Goal: Task Accomplishment & Management: Use online tool/utility

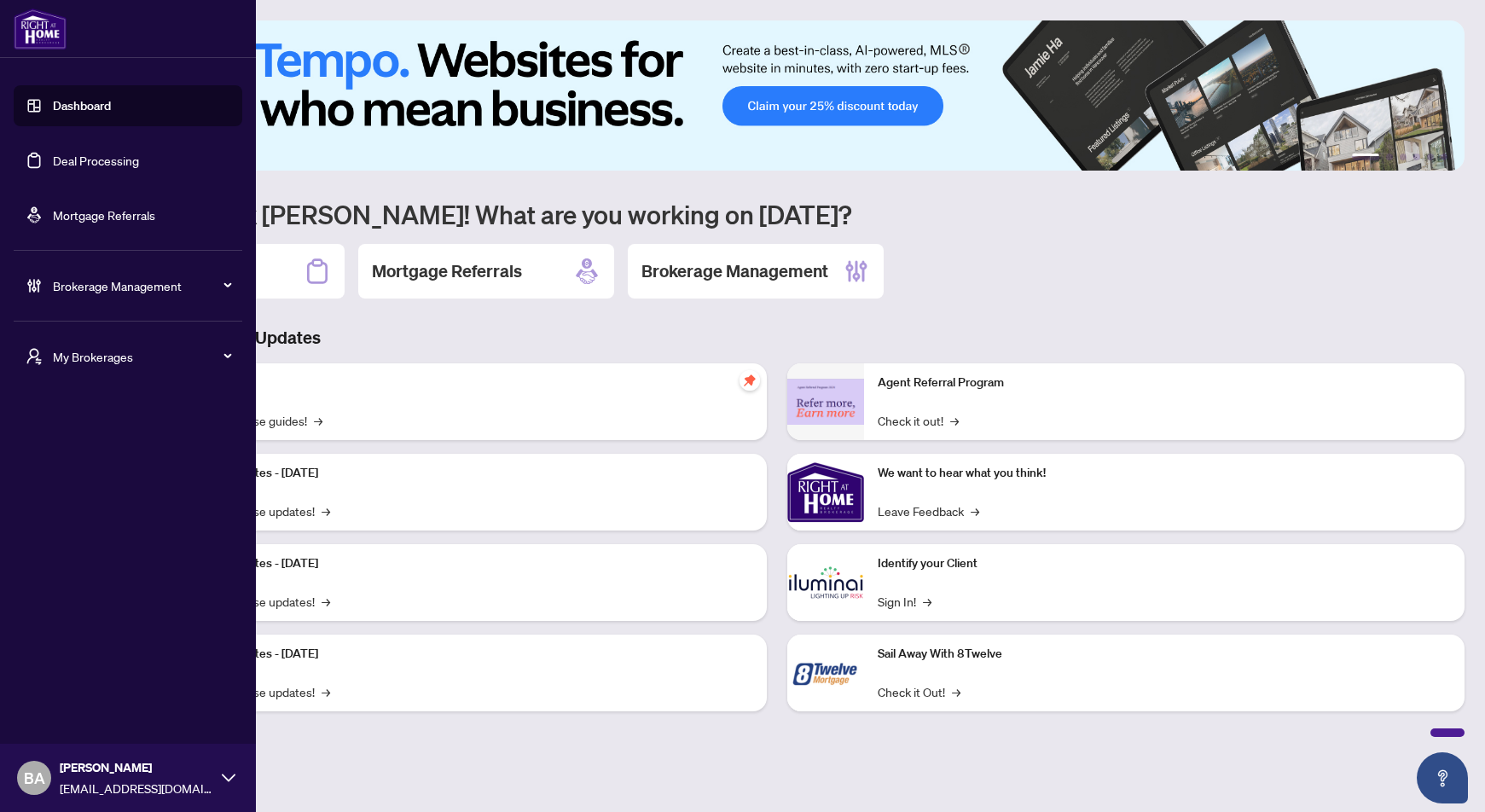
click at [107, 157] on link "Deal Processing" at bounding box center [96, 160] width 87 height 15
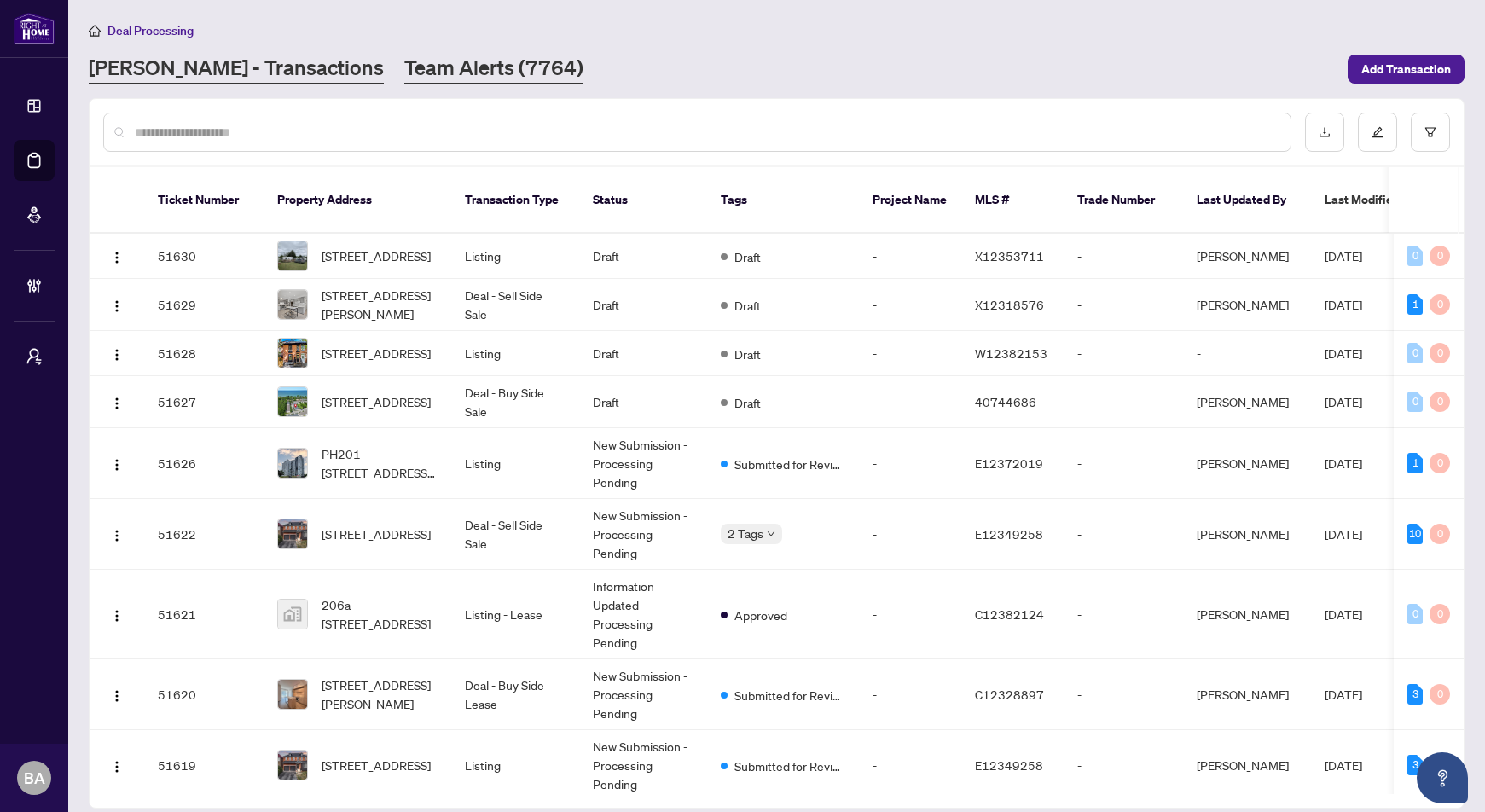
click at [404, 71] on link "Team Alerts (7764)" at bounding box center [494, 69] width 179 height 31
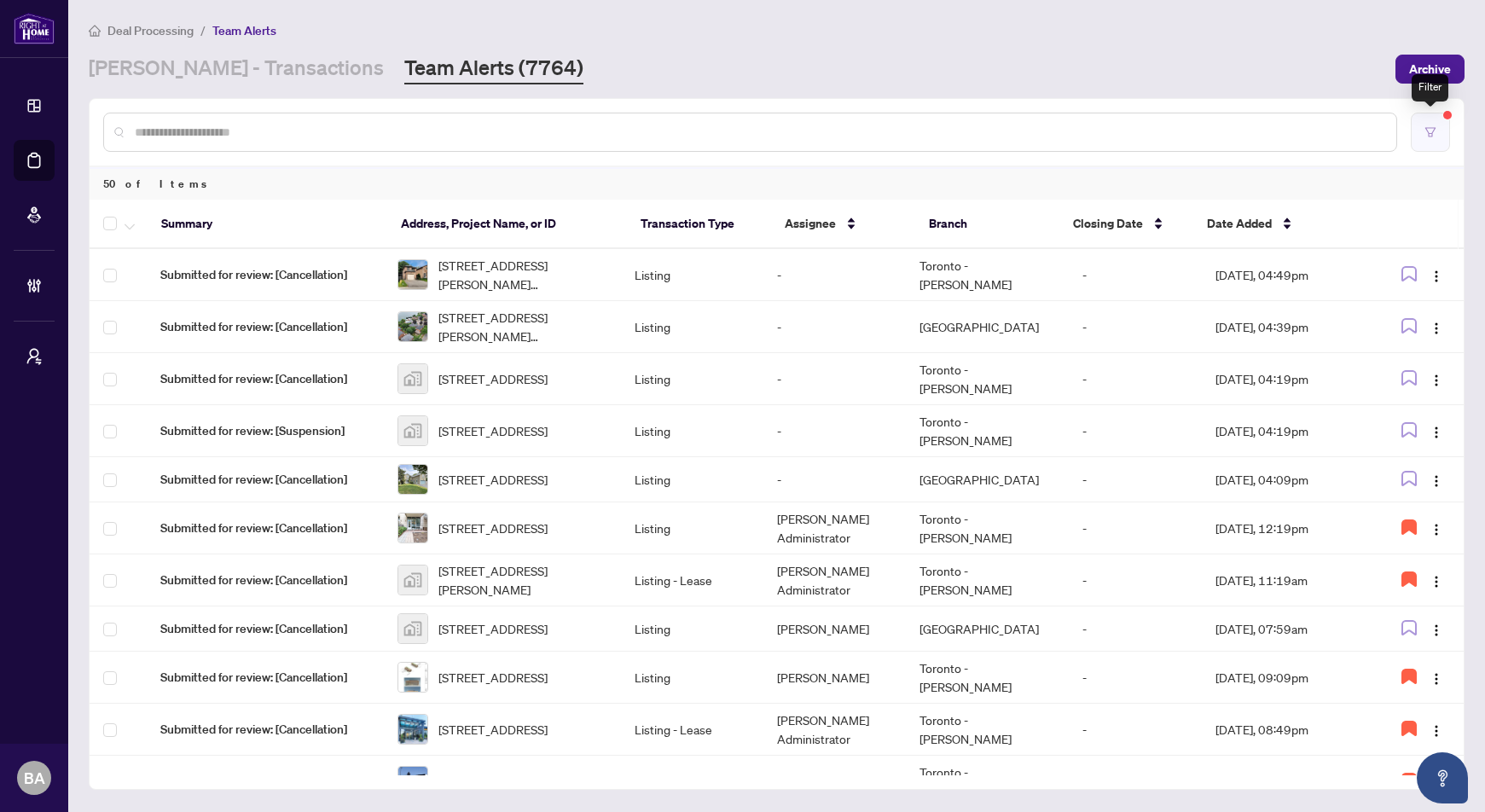
click at [1428, 131] on icon "filter" at bounding box center [1430, 132] width 12 height 12
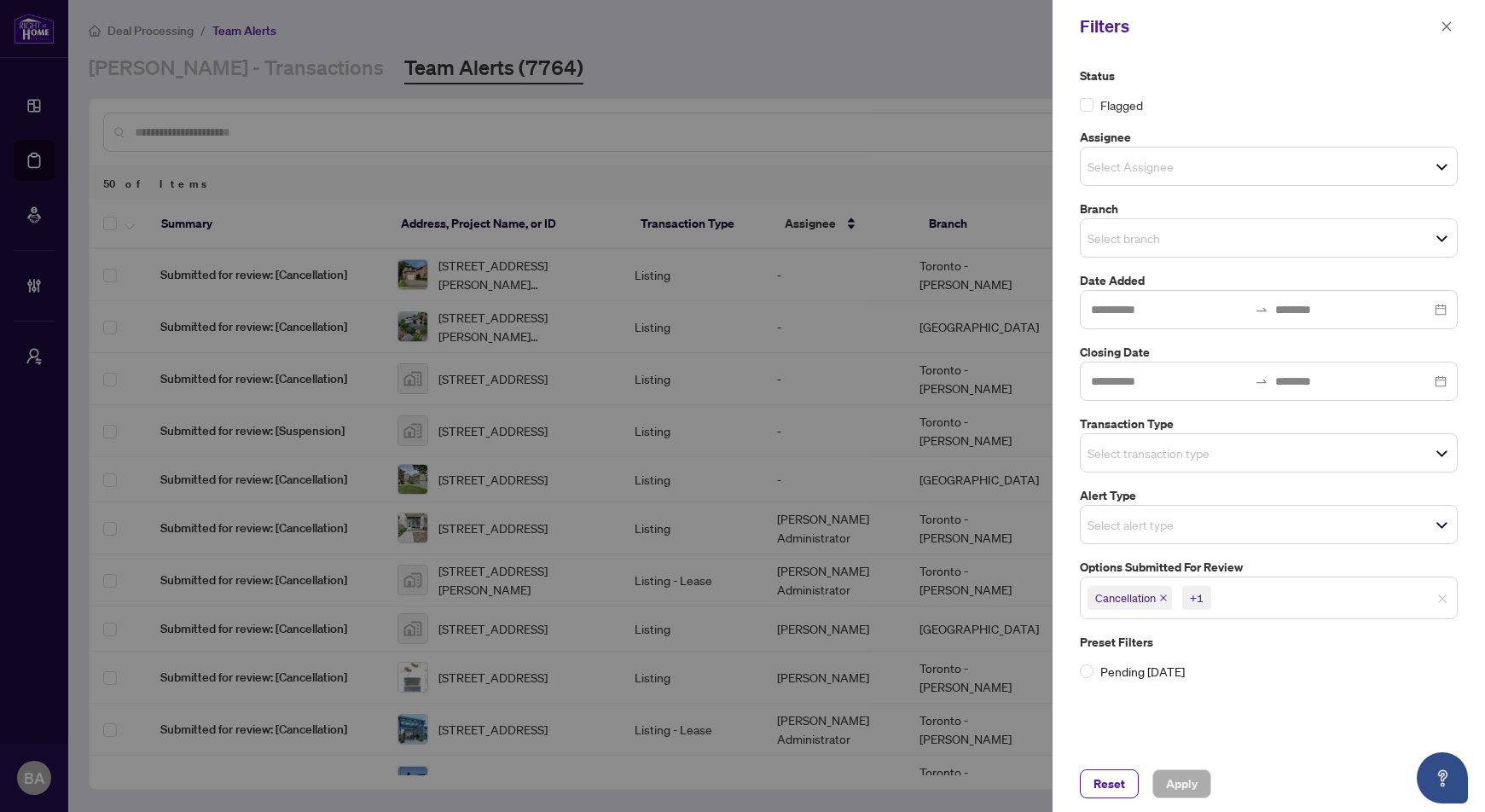
click at [1271, 602] on input "search" at bounding box center [1274, 598] width 119 height 20
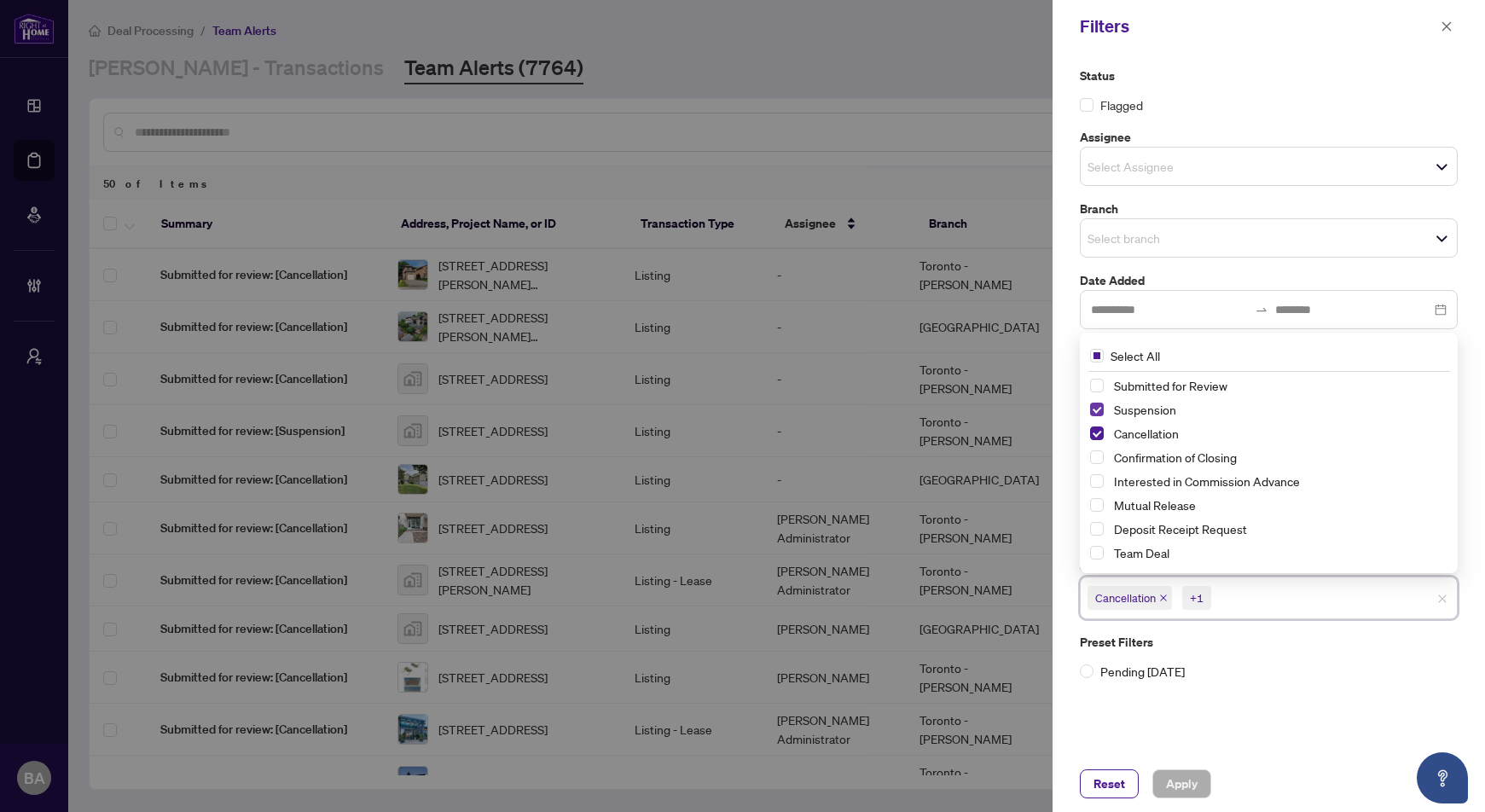
click at [1092, 407] on span "Select Suspension" at bounding box center [1096, 409] width 13 height 13
click at [1170, 777] on span "Apply" at bounding box center [1181, 783] width 32 height 27
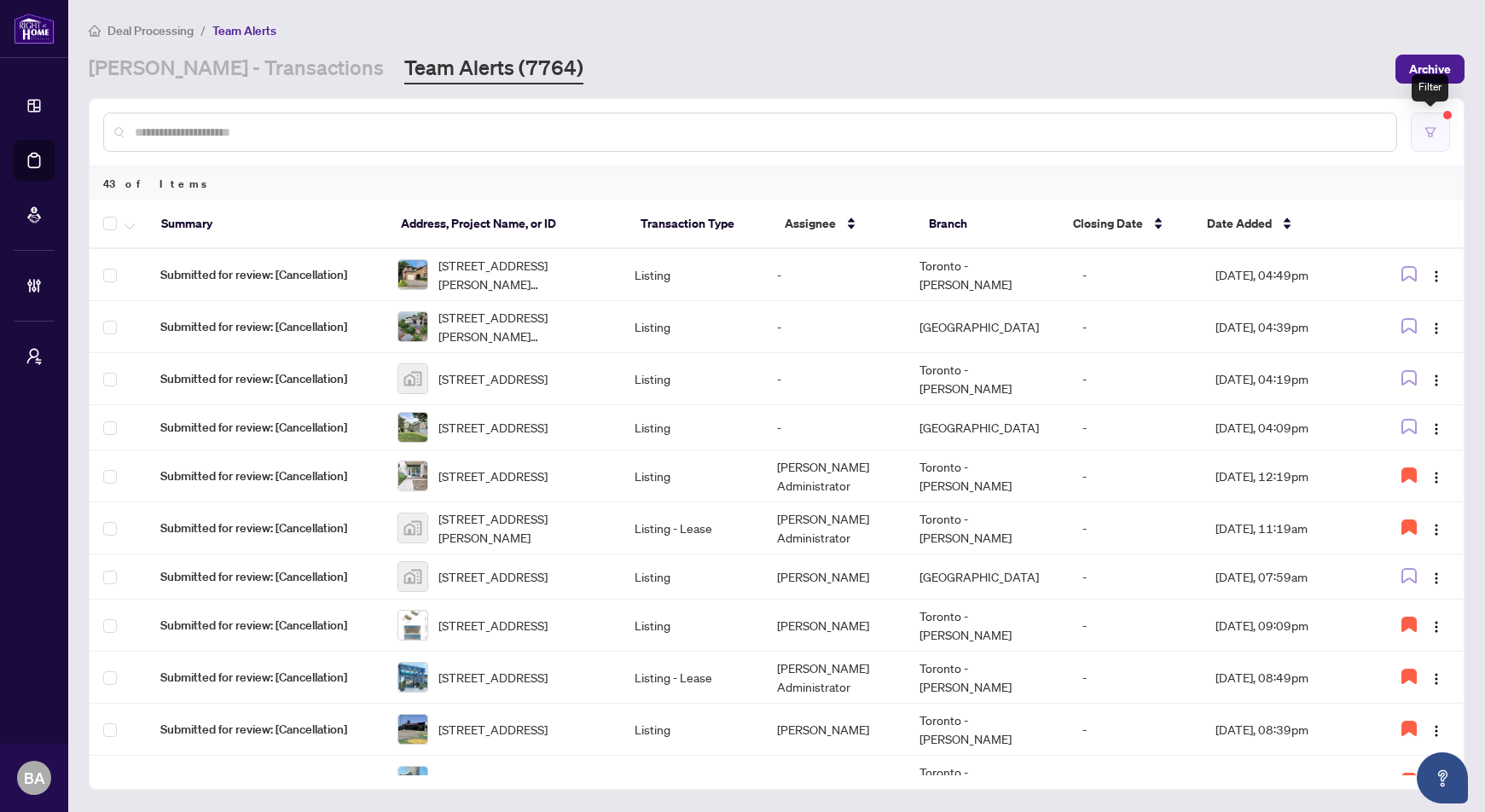
click at [1429, 135] on icon "filter" at bounding box center [1430, 132] width 11 height 10
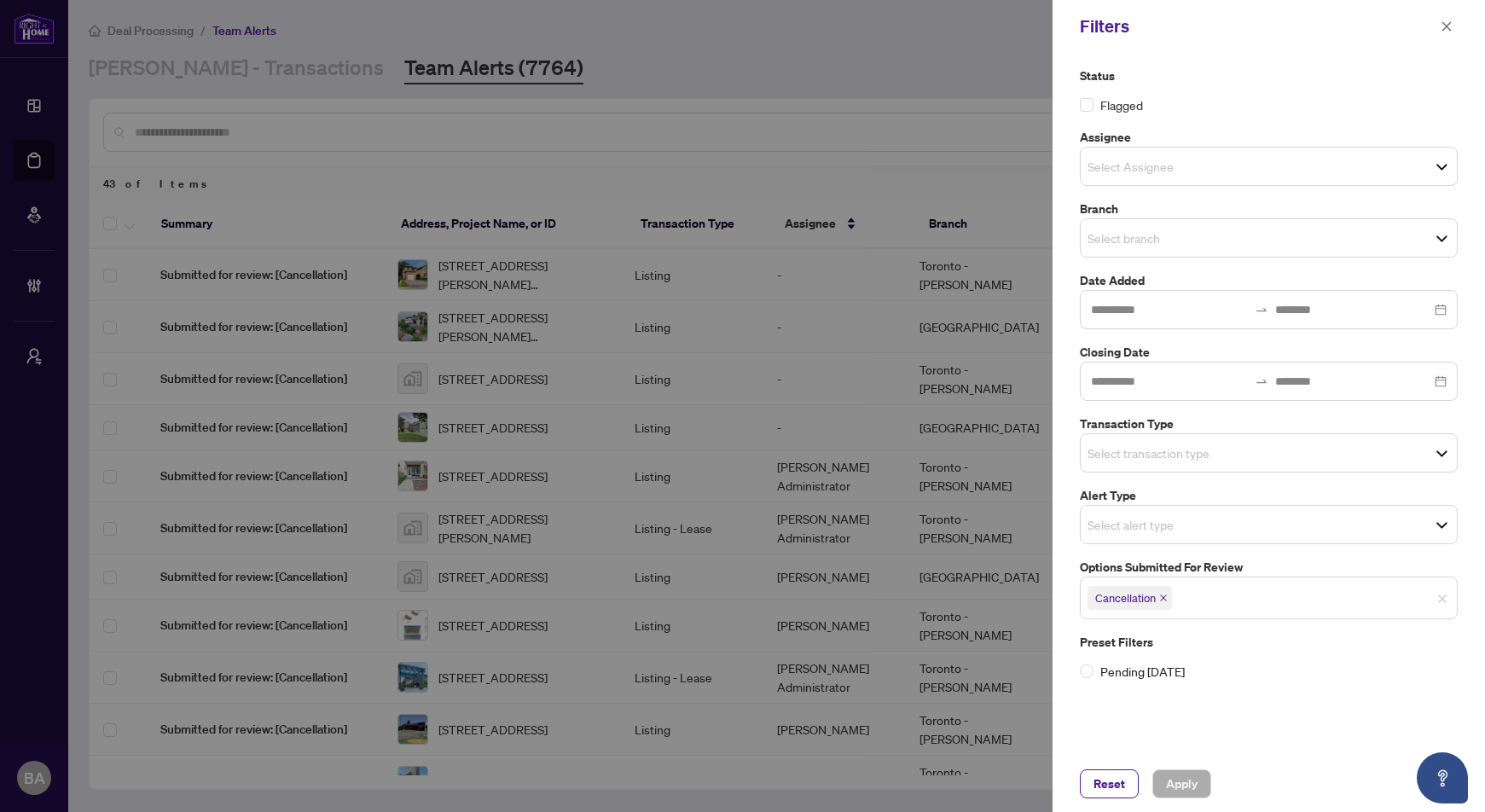
click at [1190, 235] on input "search" at bounding box center [1147, 237] width 119 height 20
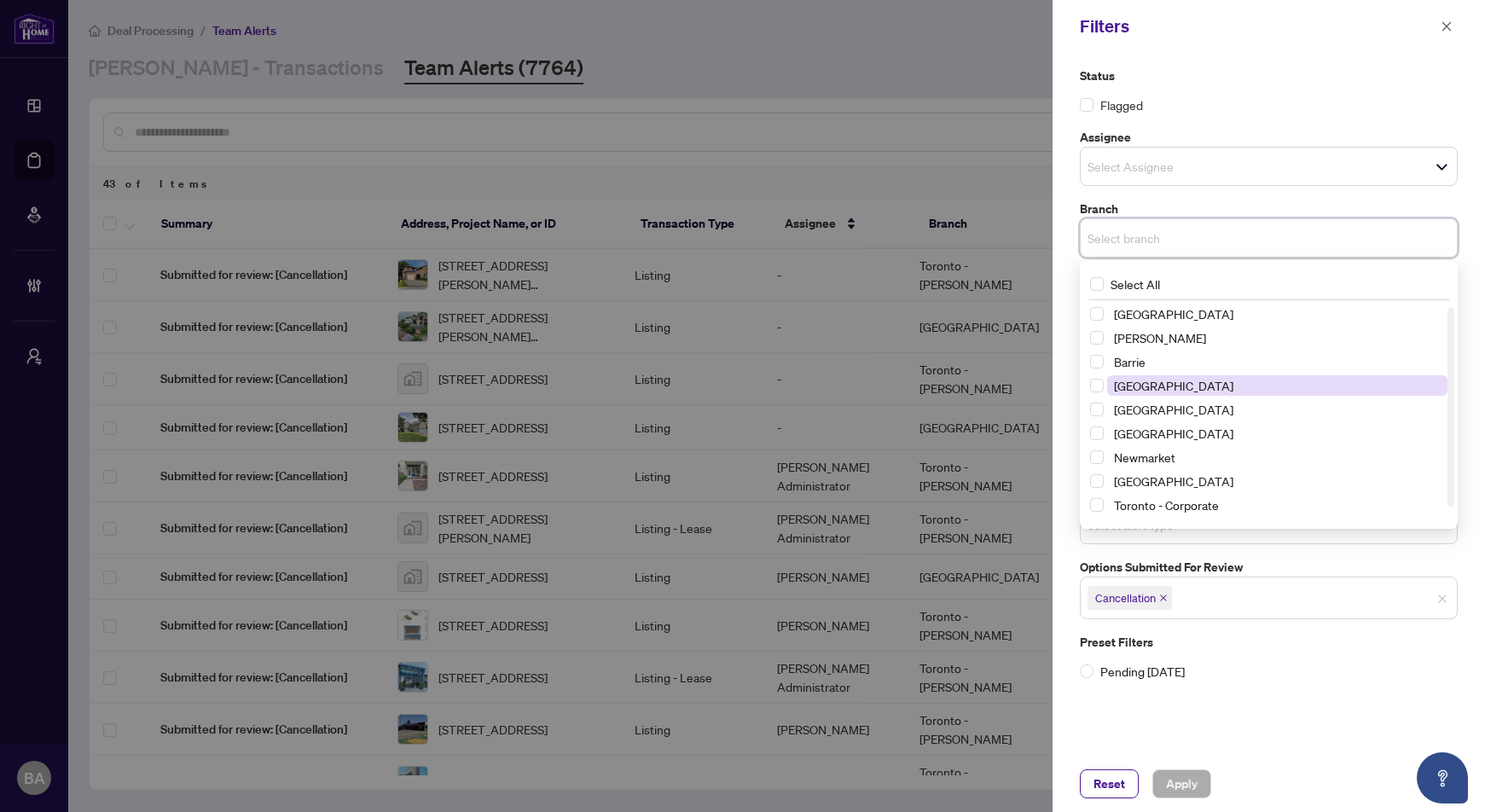
scroll to position [4, 0]
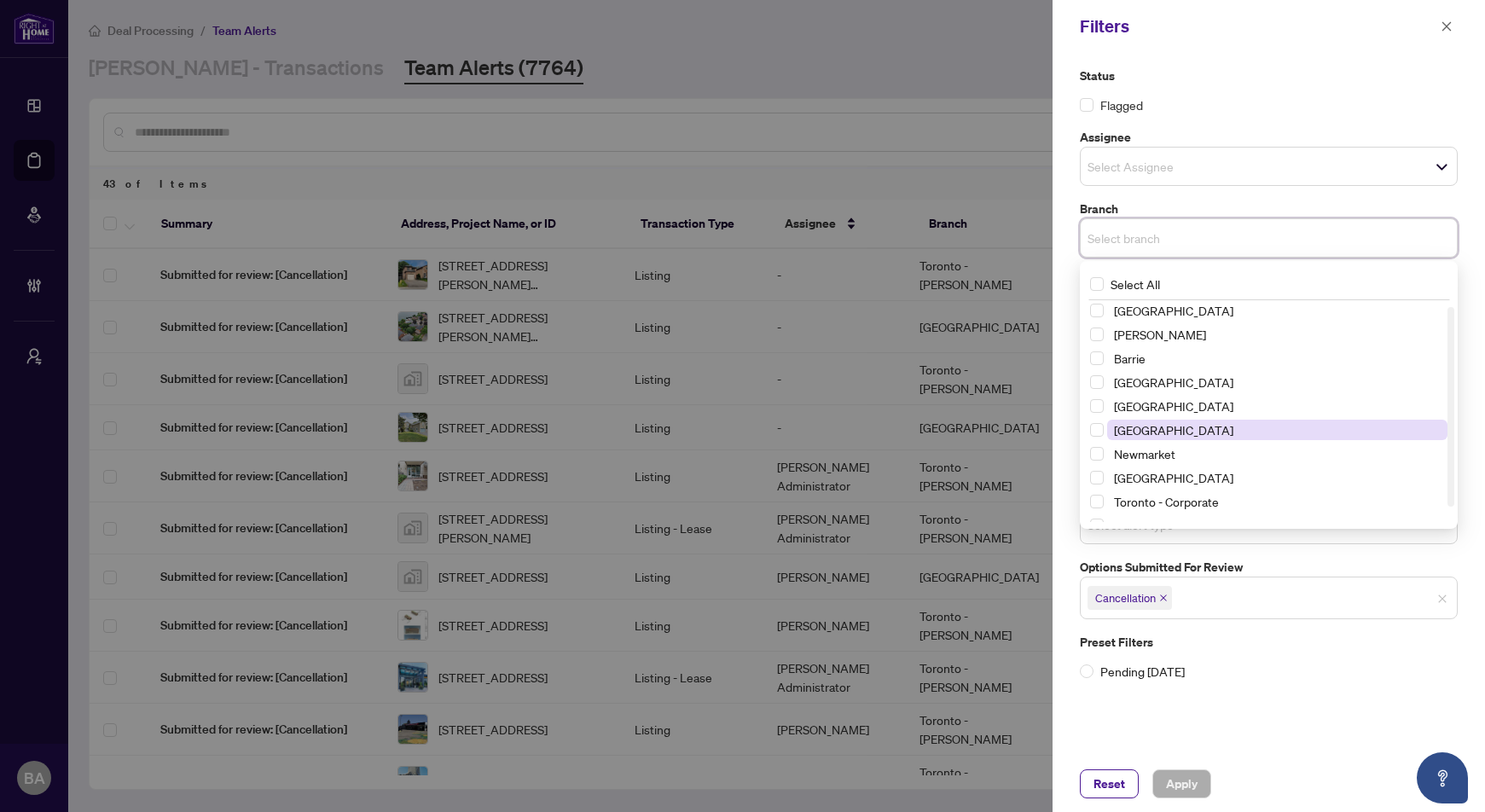
click at [1178, 435] on span "[GEOGRAPHIC_DATA]" at bounding box center [1173, 429] width 119 height 15
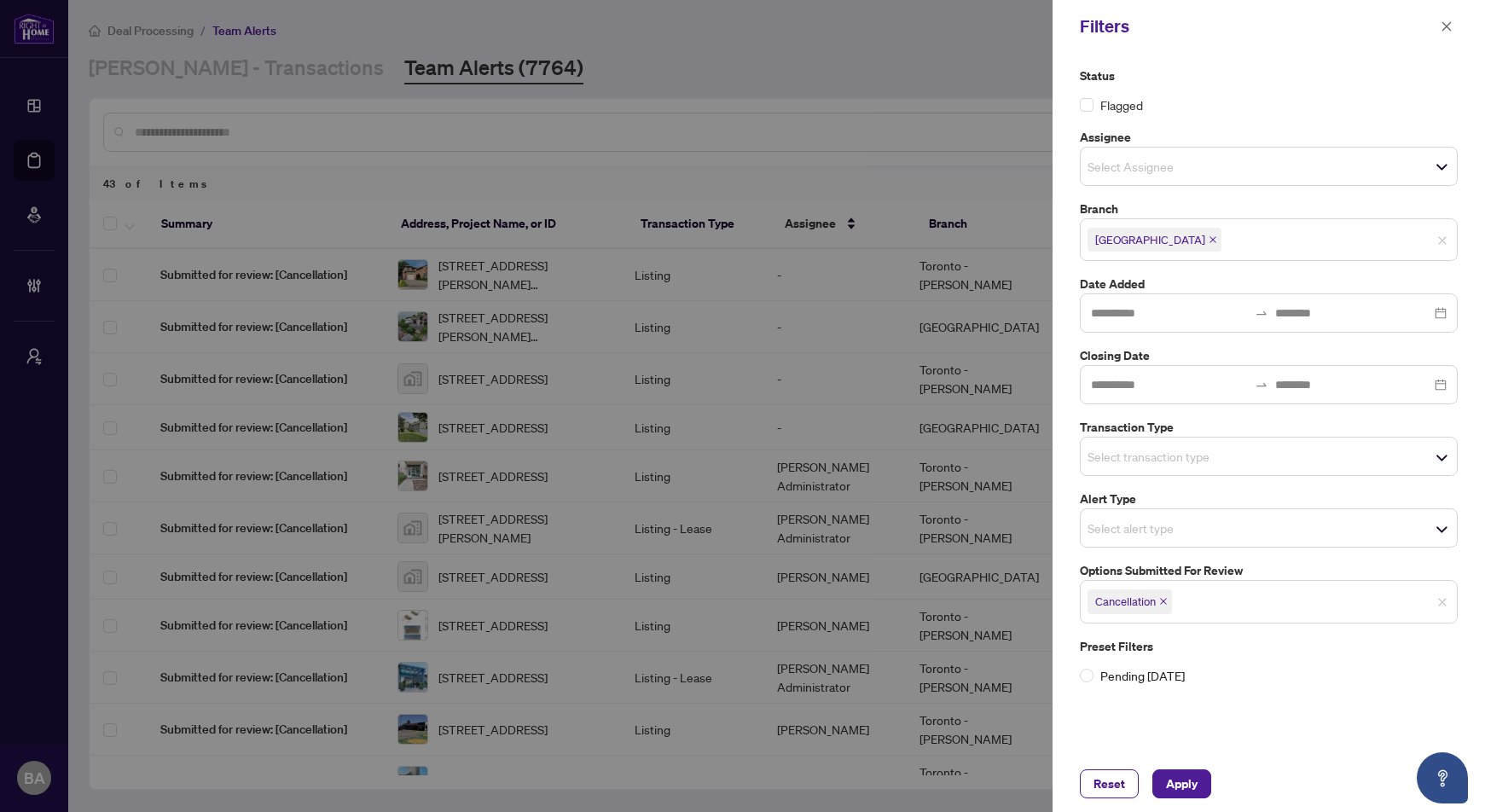
click at [1062, 372] on div "Status Flagged Assignee Select Assignee Branch [GEOGRAPHIC_DATA] Select All [GE…" at bounding box center [1269, 404] width 433 height 703
click at [1191, 778] on span "Apply" at bounding box center [1181, 783] width 32 height 27
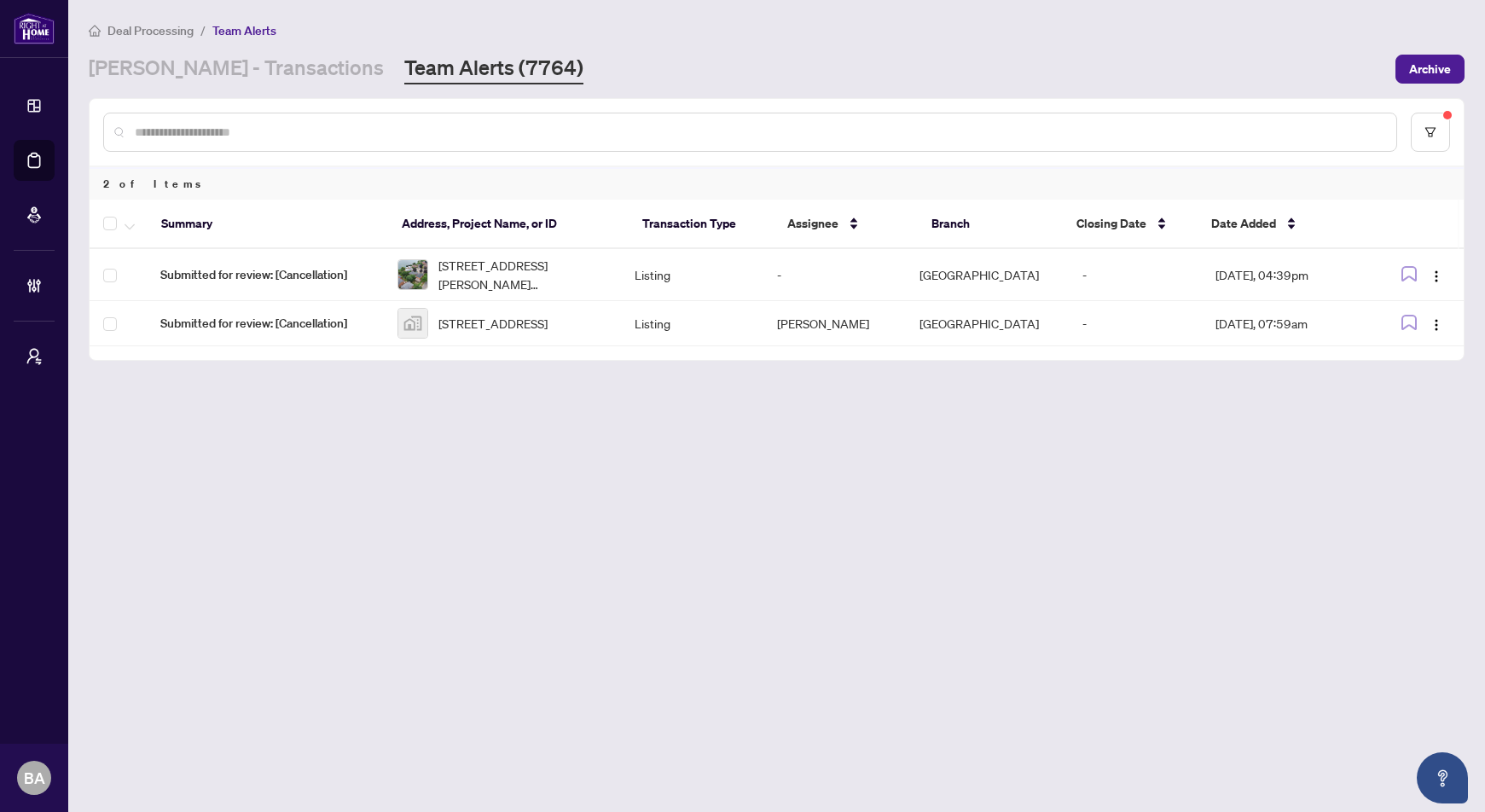
click at [946, 515] on main "Deal Processing / Team Alerts [PERSON_NAME] - Transactions Team Alerts (7764) A…" at bounding box center [776, 406] width 1416 height 812
click at [1428, 127] on icon "filter" at bounding box center [1430, 132] width 12 height 12
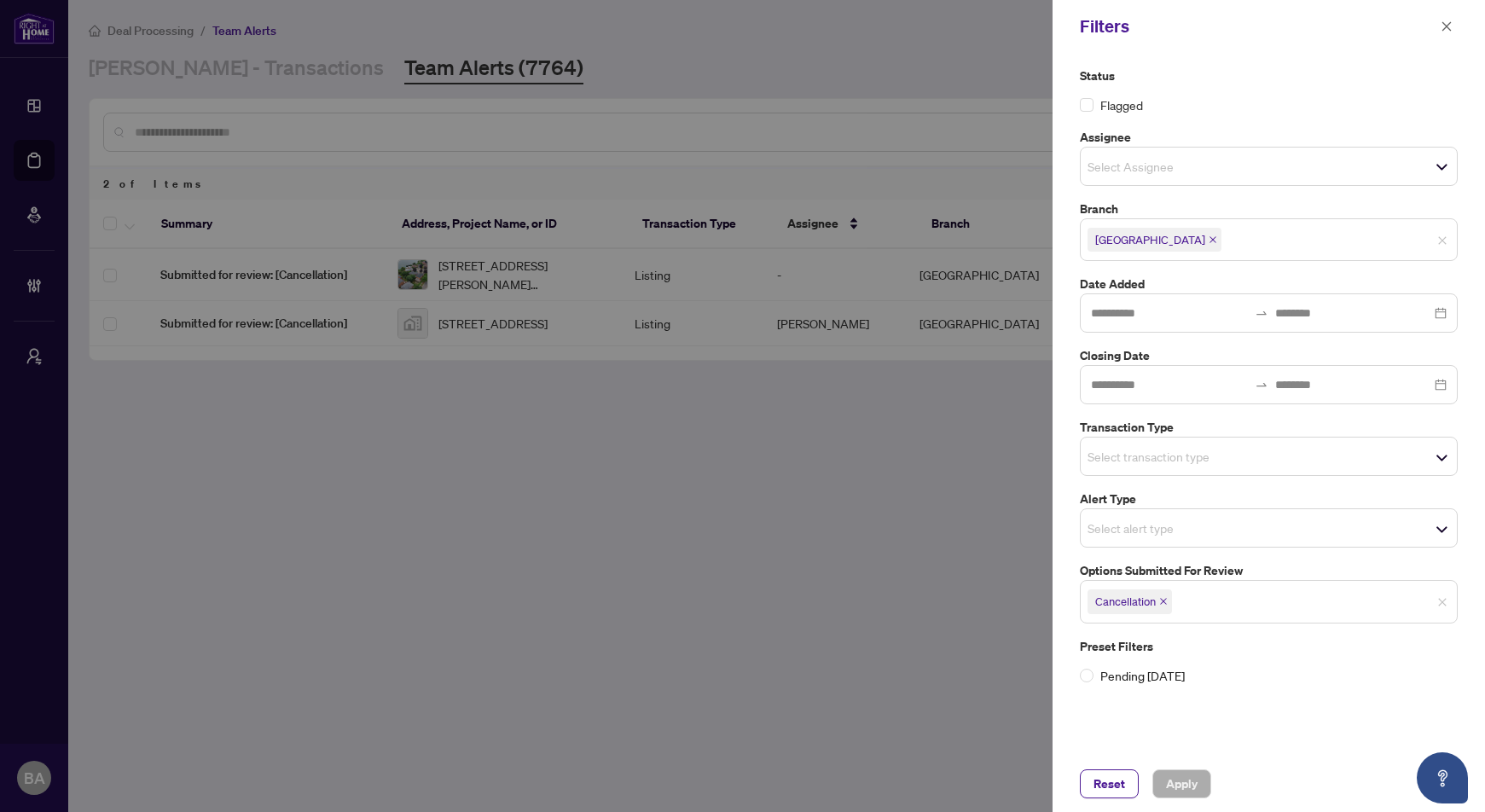
click at [1209, 236] on icon "close" at bounding box center [1213, 240] width 9 height 9
click at [1174, 778] on span "Apply" at bounding box center [1181, 783] width 32 height 27
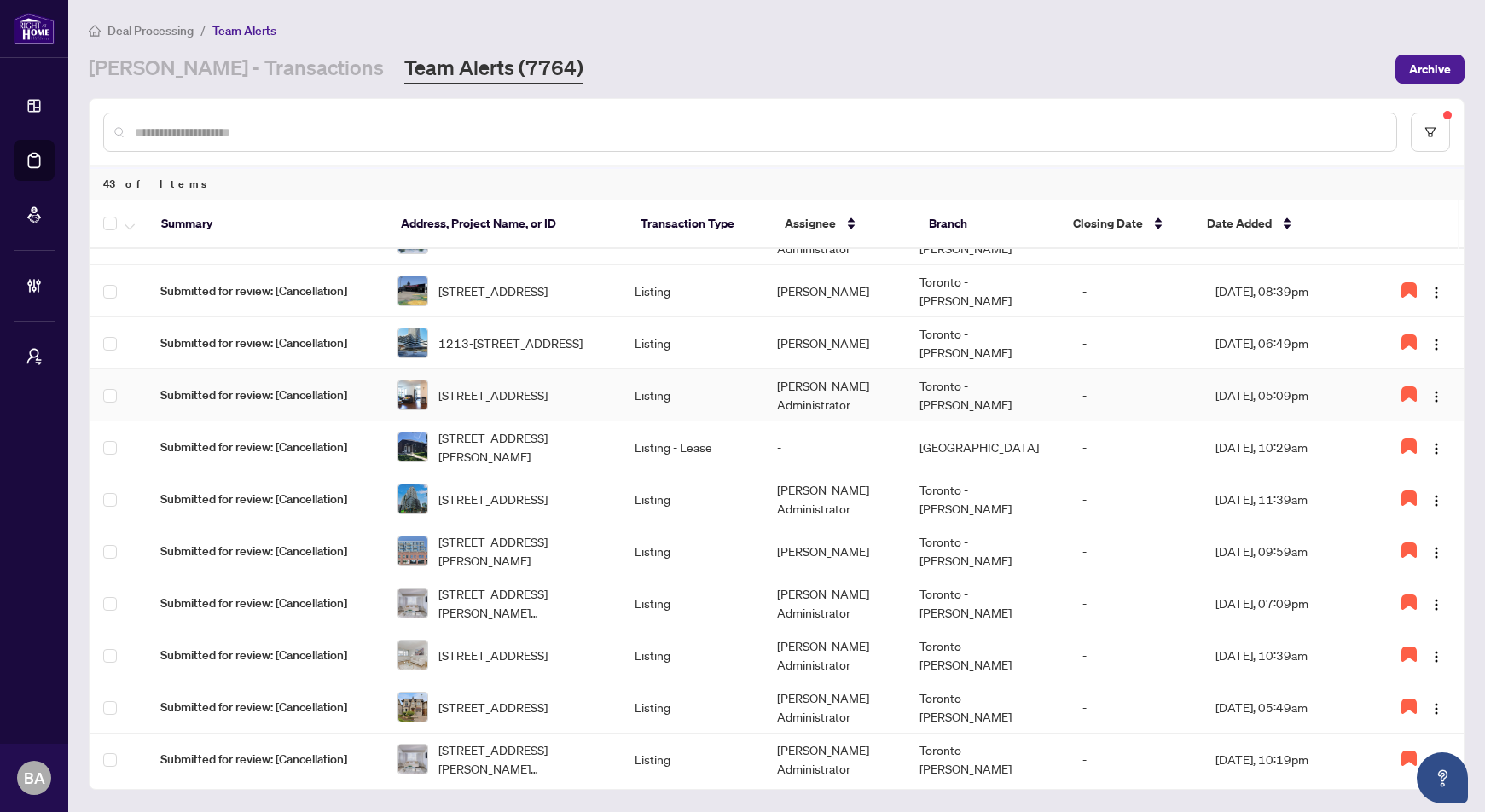
scroll to position [0, 0]
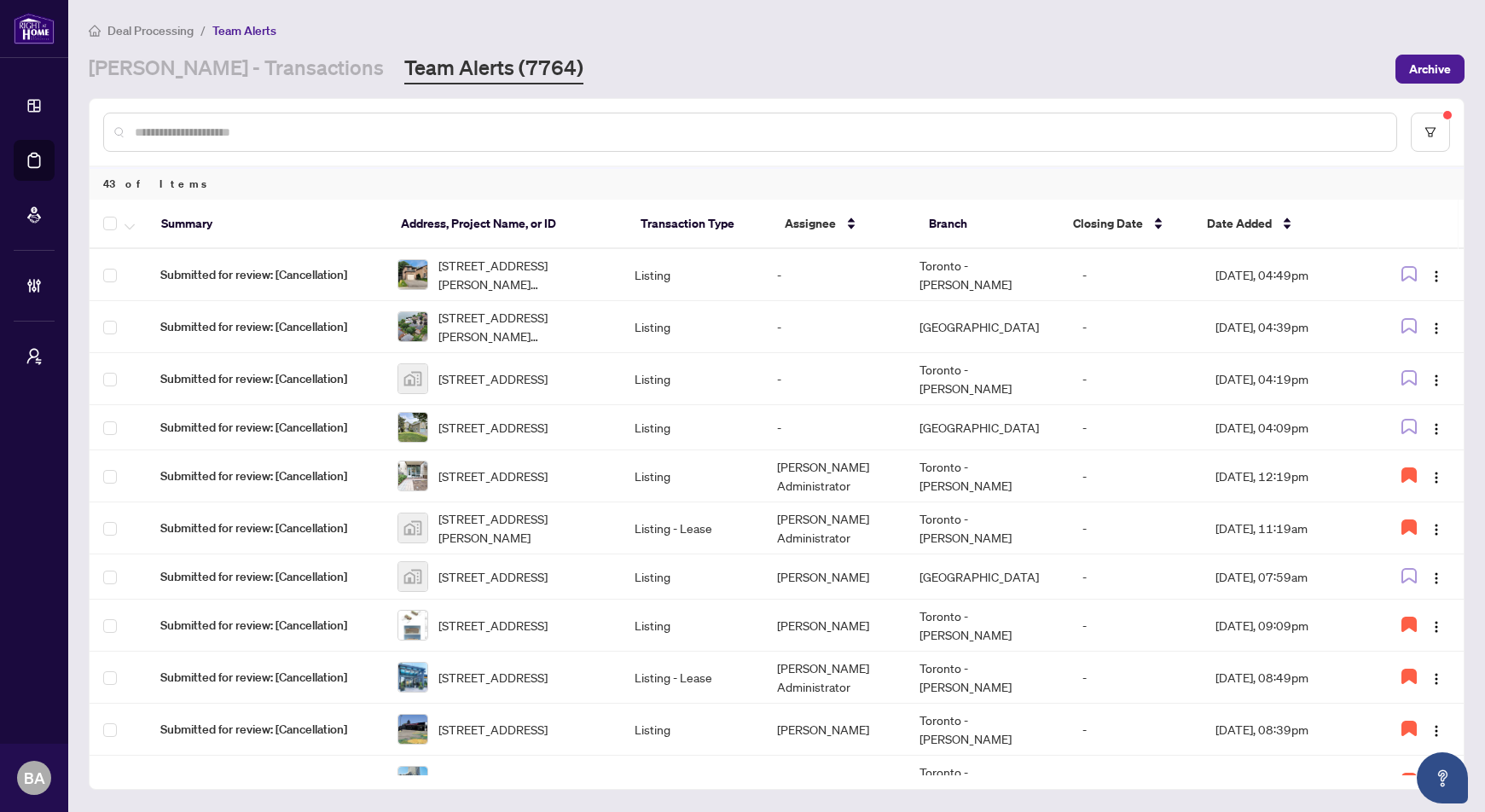
click at [634, 51] on div "Deal Processing / Team Alerts [PERSON_NAME] - Transactions Team Alerts (7764) A…" at bounding box center [776, 52] width 1376 height 64
click at [660, 587] on td "Listing" at bounding box center [691, 576] width 142 height 45
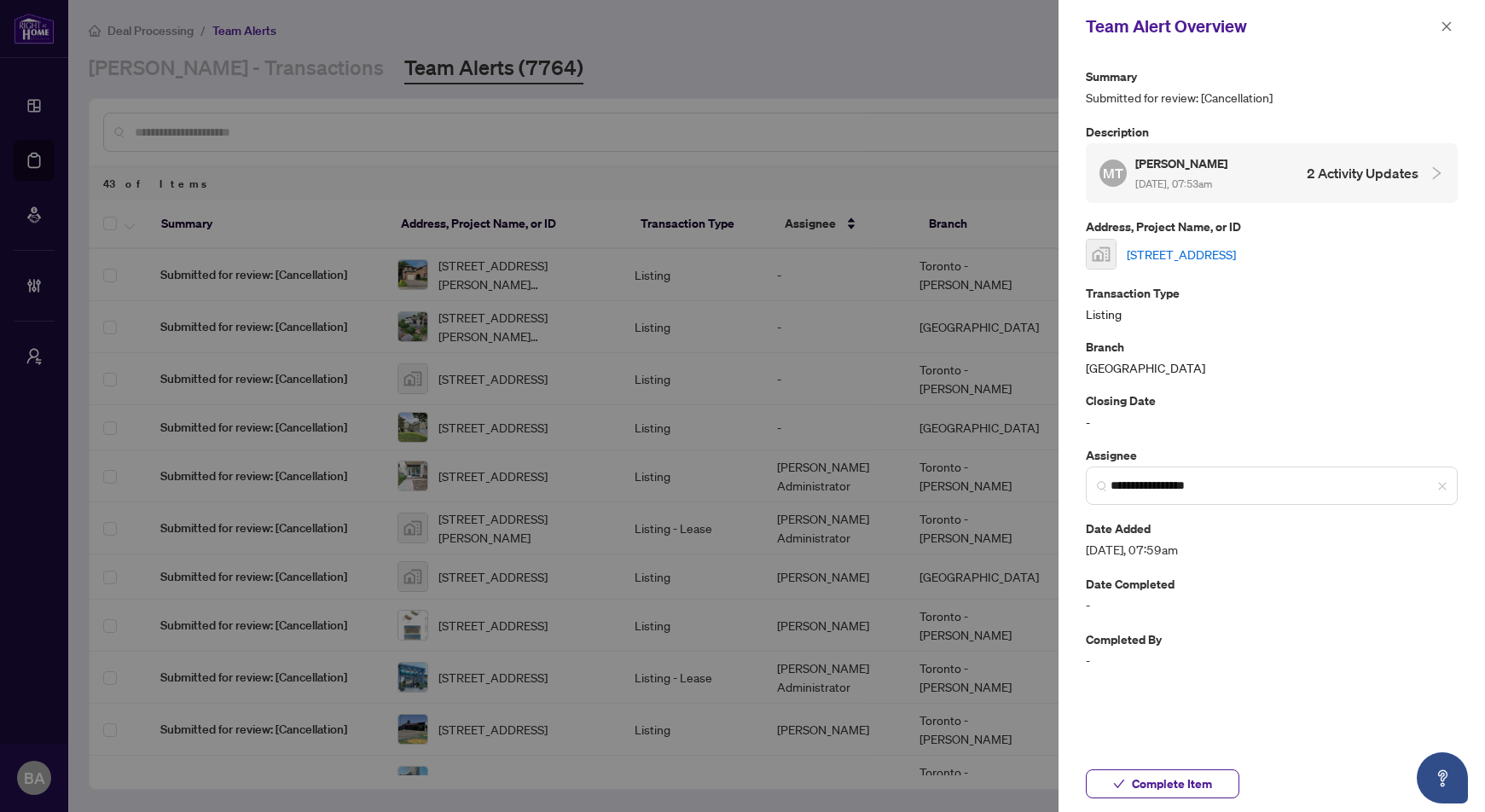
click at [1337, 173] on h4 "2 Activity Updates" at bounding box center [1362, 172] width 112 height 20
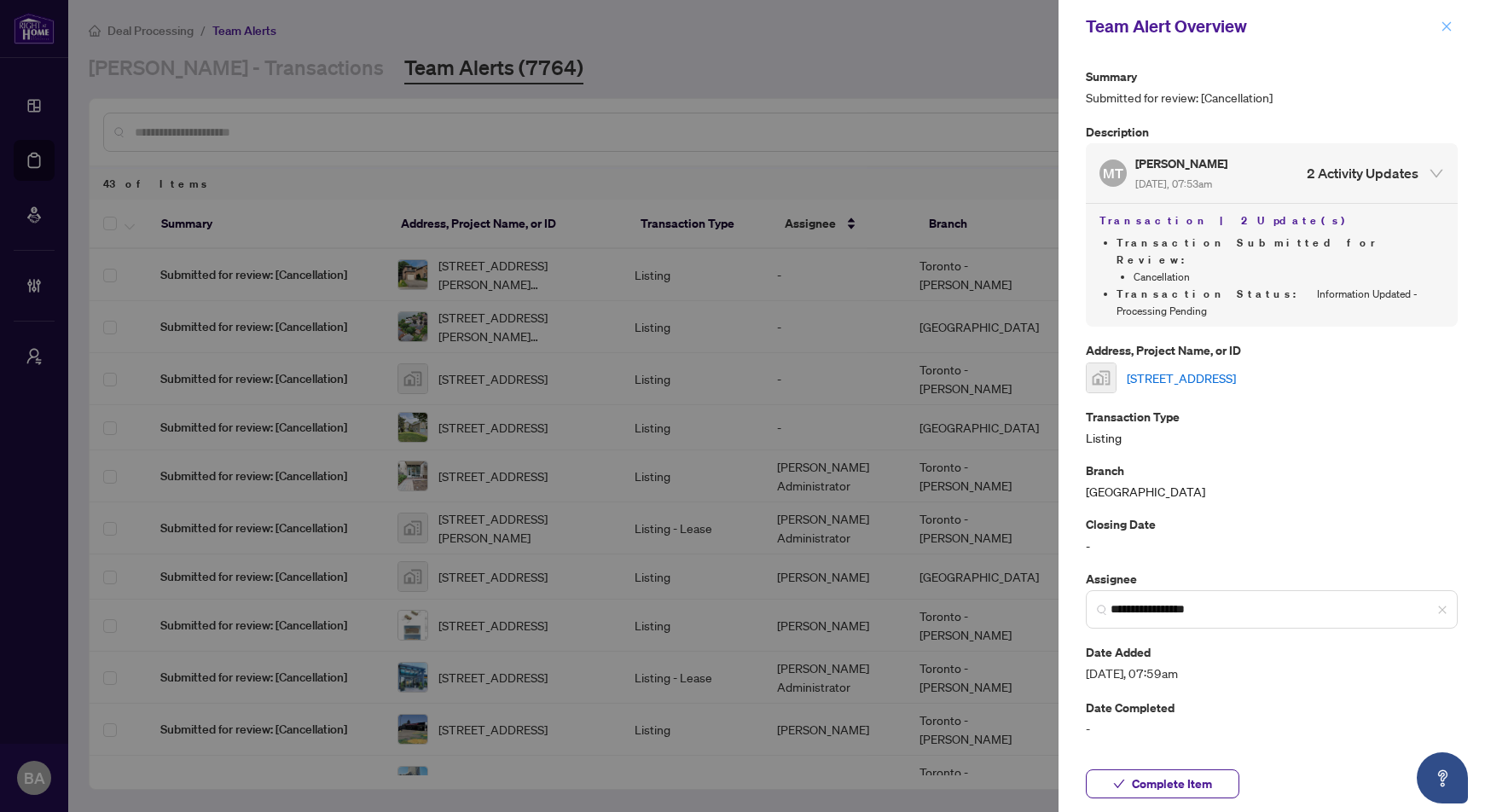
click at [1441, 24] on icon "close" at bounding box center [1447, 26] width 12 height 12
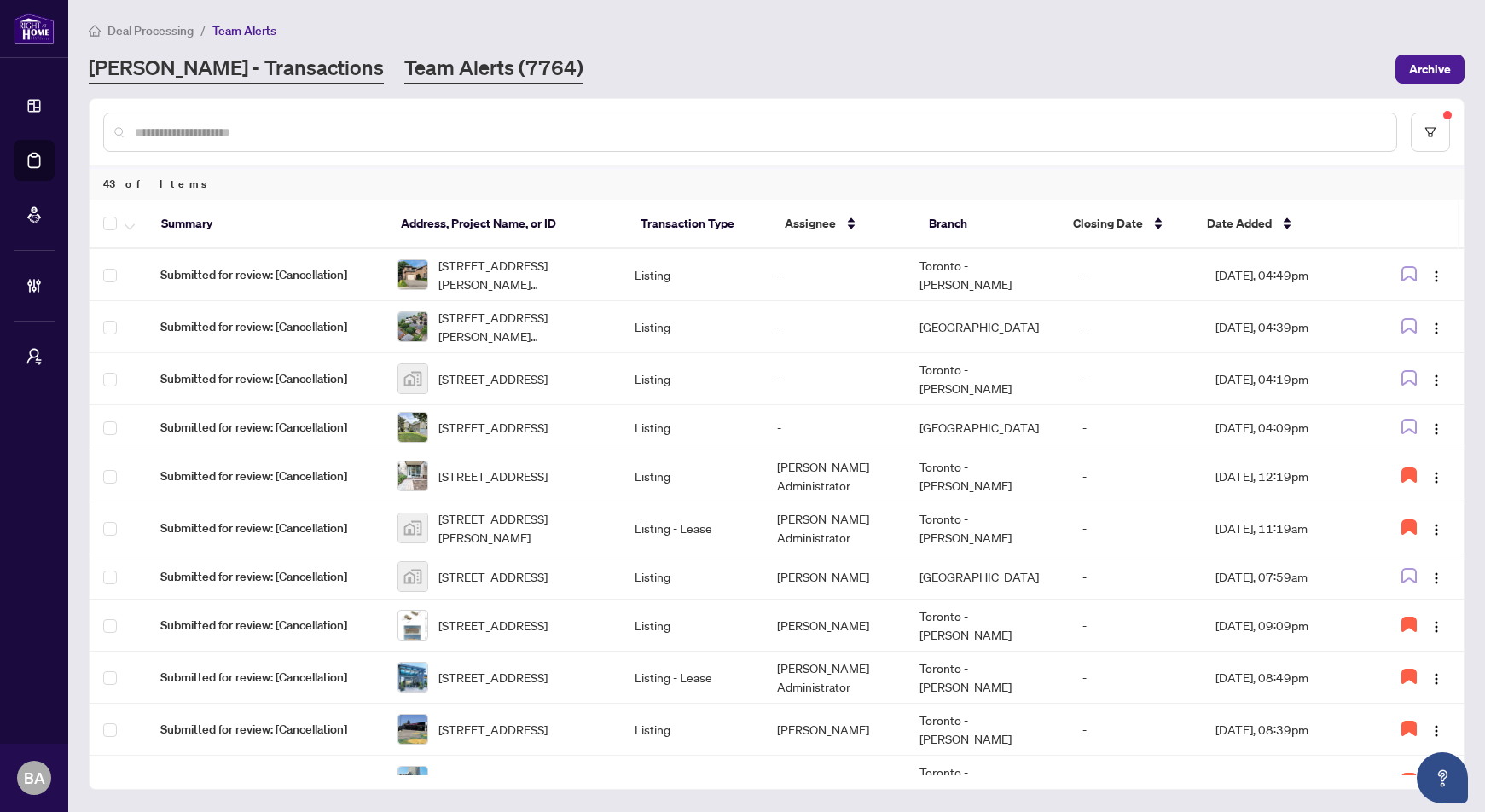
click at [113, 54] on link "[PERSON_NAME] - Transactions" at bounding box center [236, 69] width 295 height 31
